Goal: Task Accomplishment & Management: Use online tool/utility

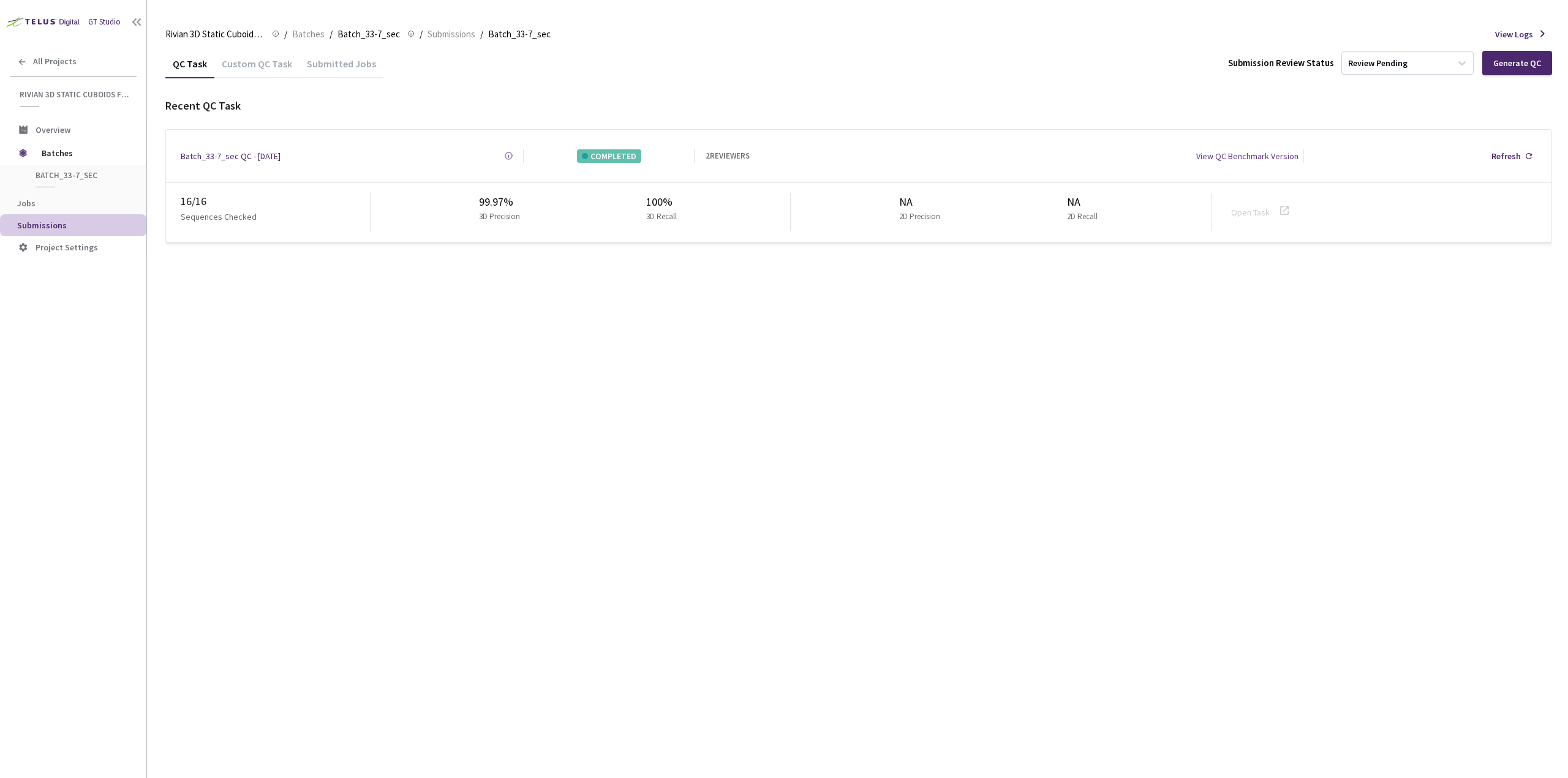
click at [402, 437] on div "QC Task Custom QC Task Submitted Jobs Submission Review Status Review Pending G…" at bounding box center [858, 414] width 1387 height 729
click at [75, 150] on span "Batches" at bounding box center [84, 153] width 84 height 25
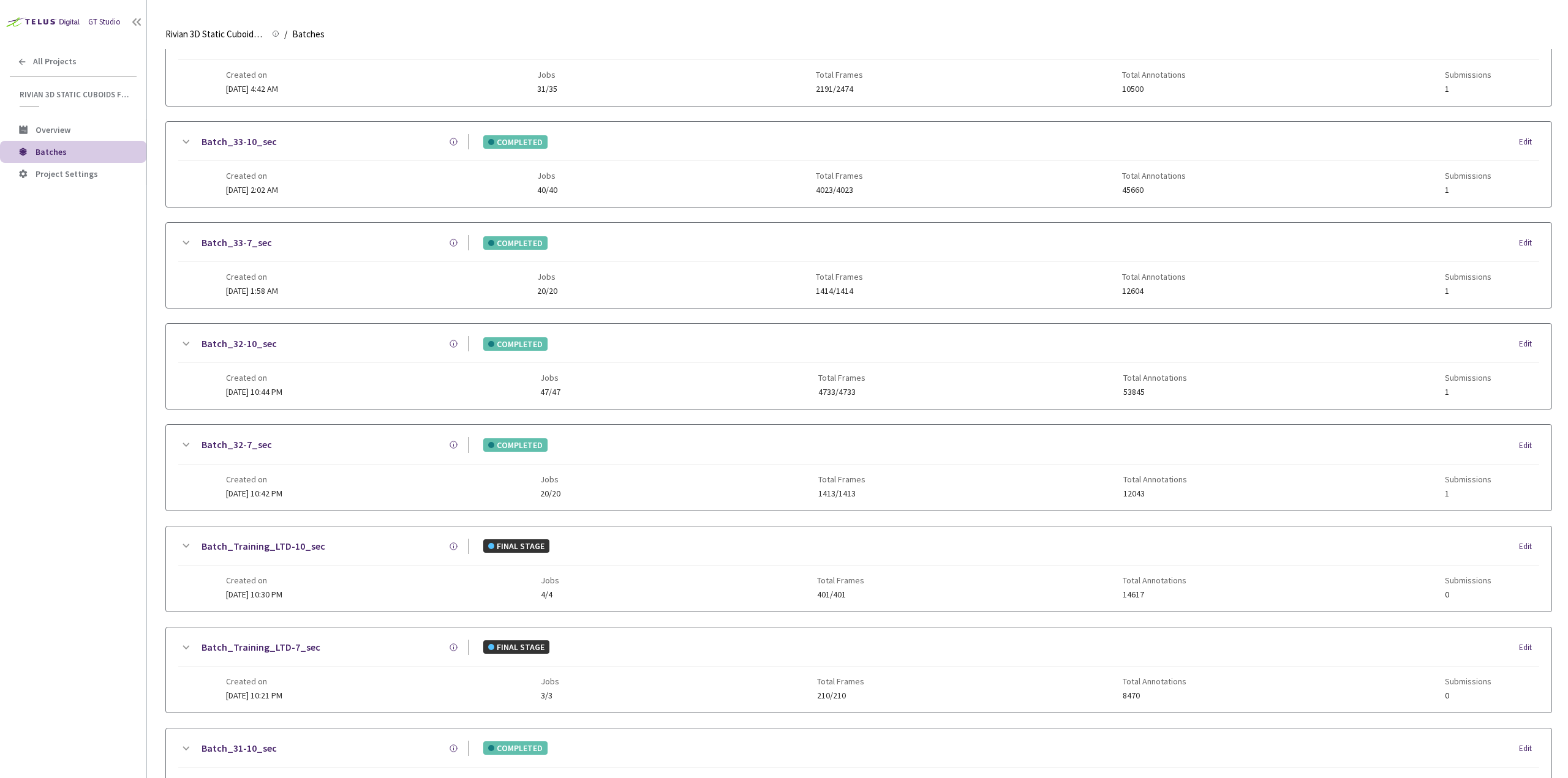
scroll to position [26, 0]
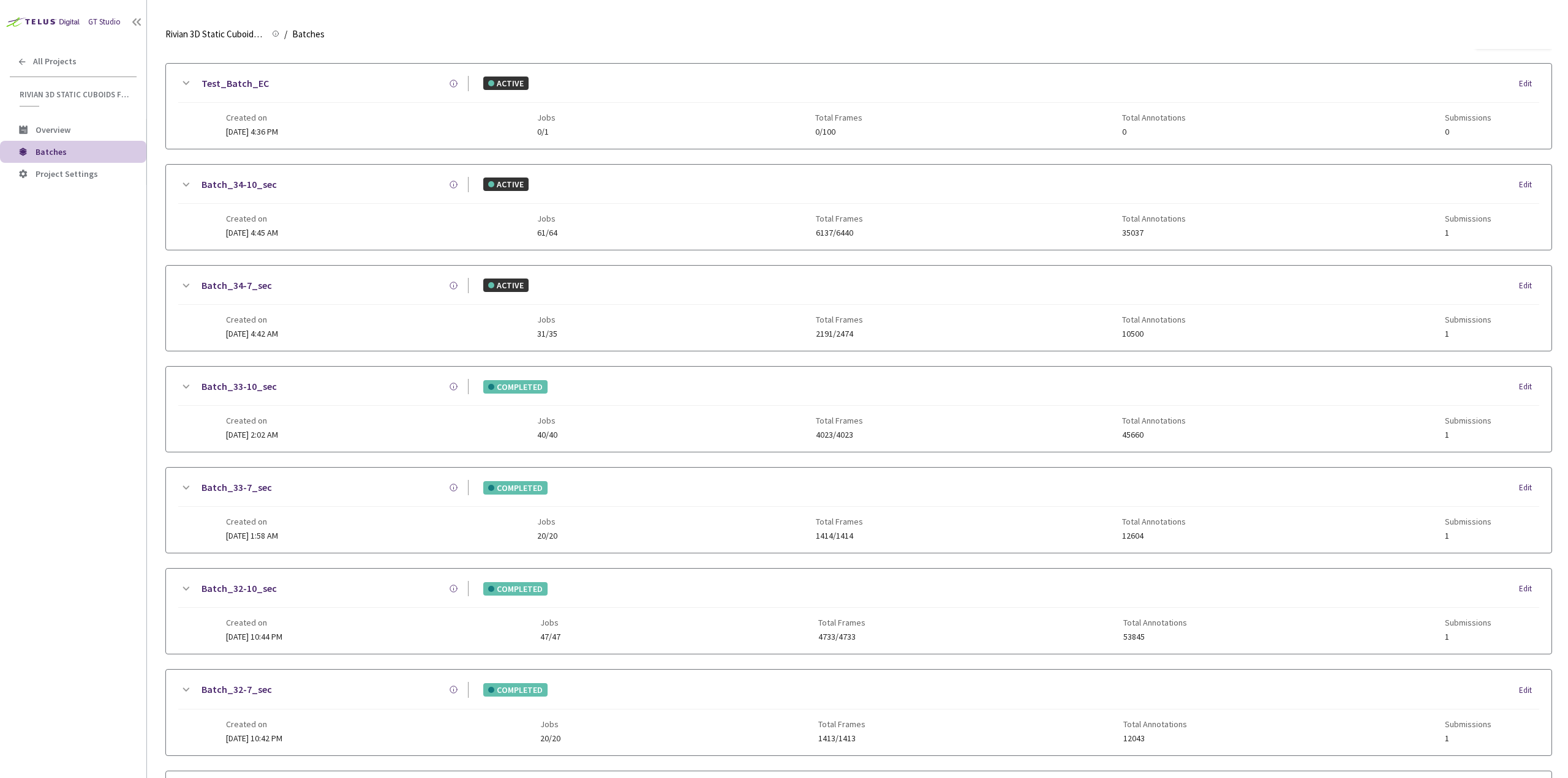
click at [278, 433] on span "[DATE] 2:02 AM" at bounding box center [252, 435] width 52 height 11
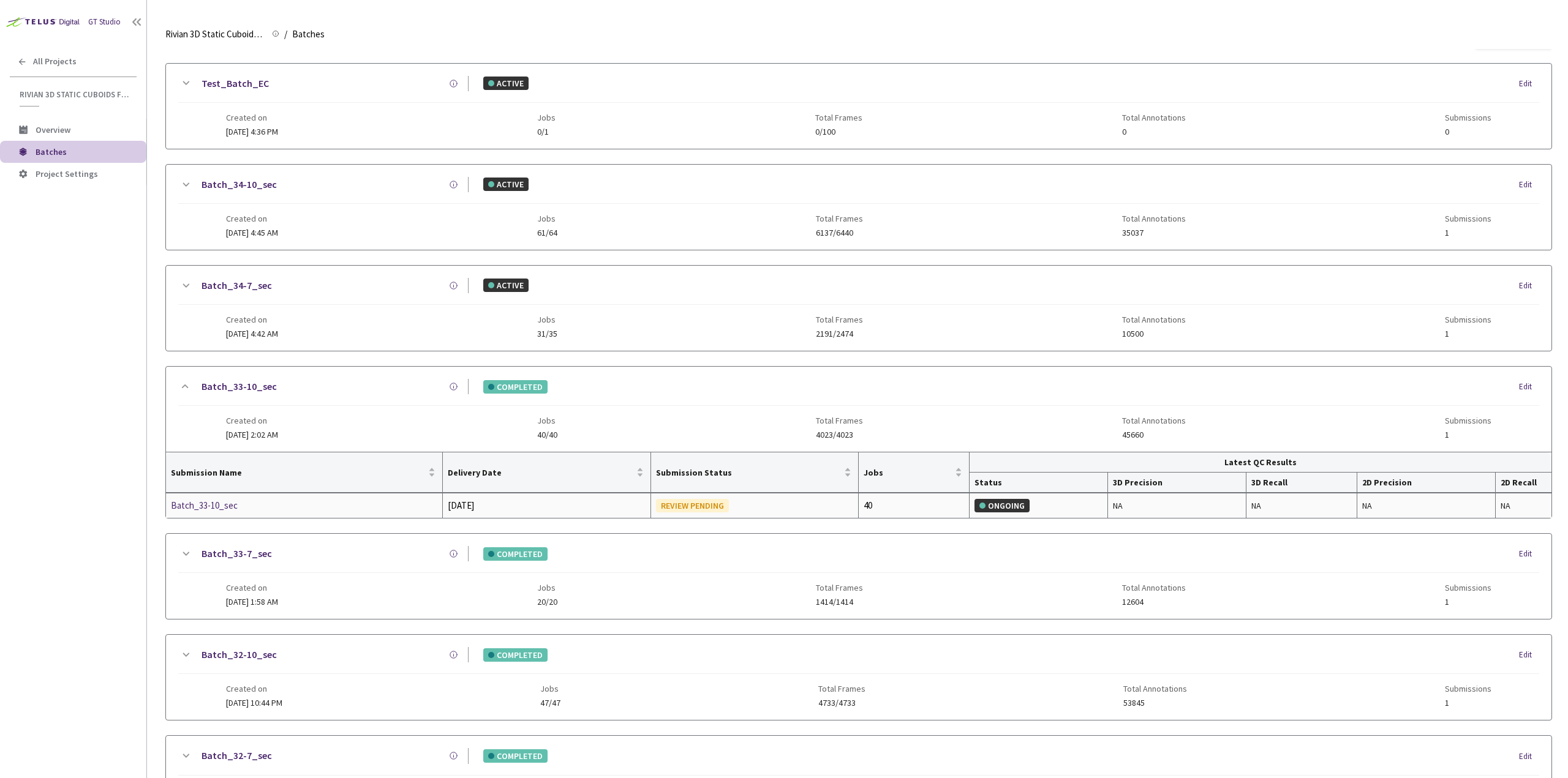
click at [234, 505] on div "Batch_33-10_sec" at bounding box center [236, 506] width 130 height 15
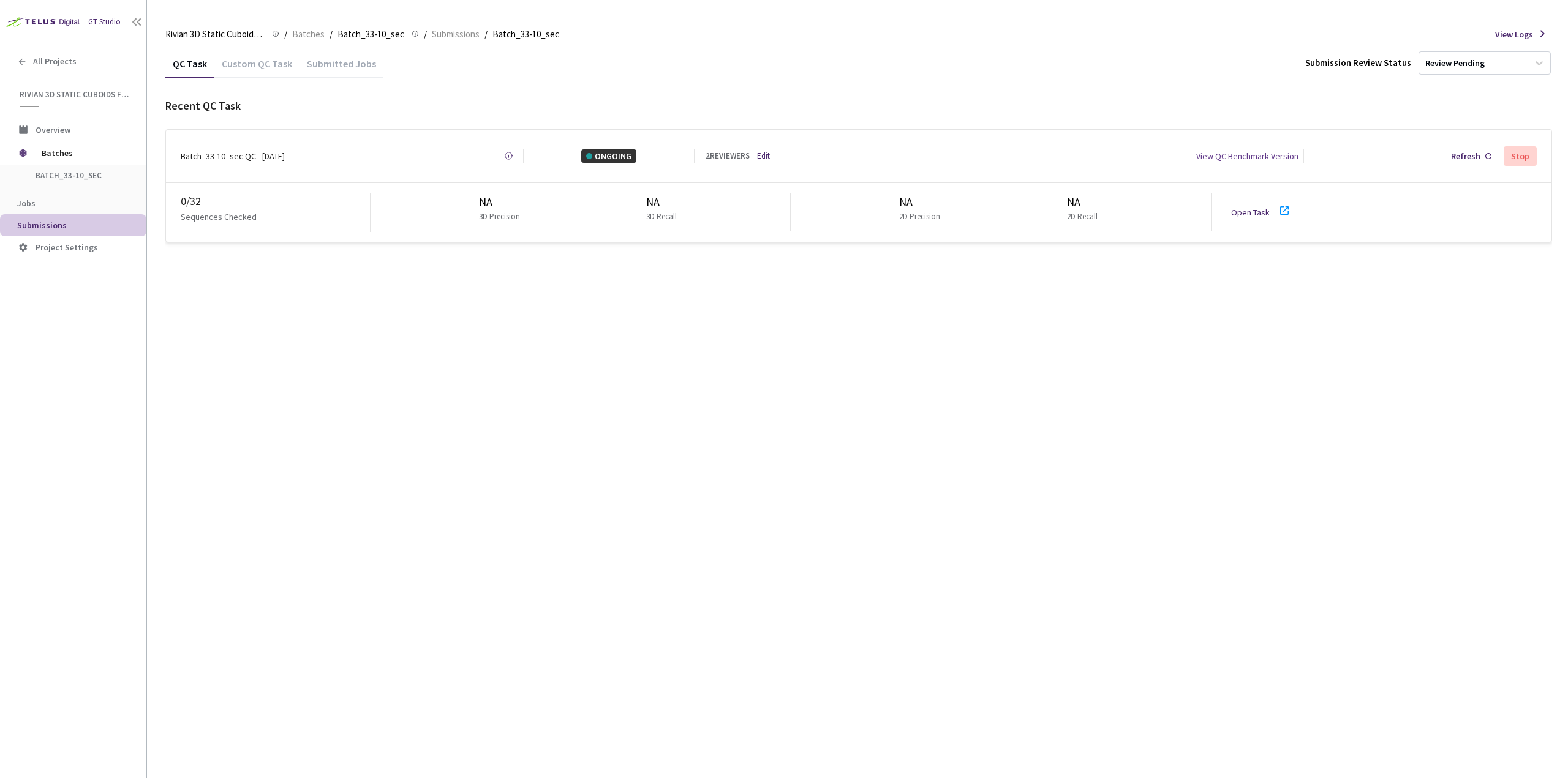
click at [1237, 207] on link "Open Task" at bounding box center [1250, 212] width 39 height 11
